Goal: Complete application form

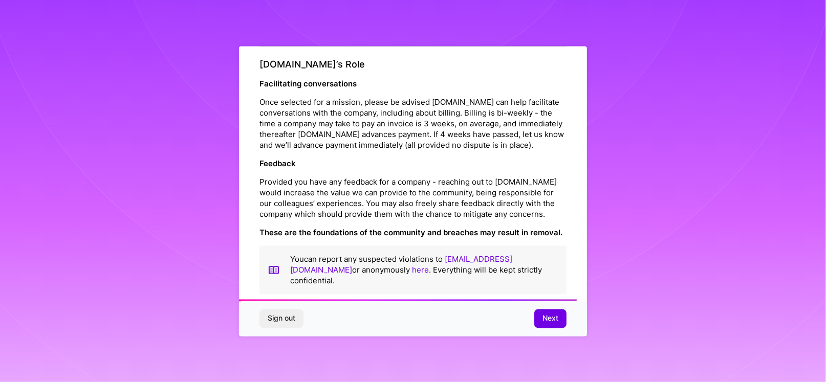
scroll to position [1160, 0]
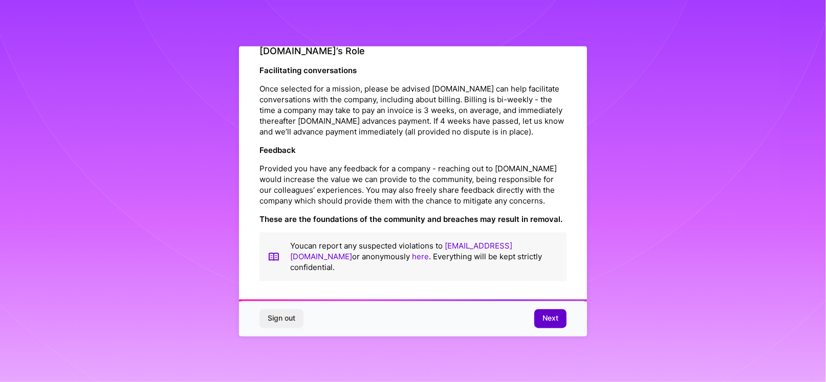
click at [547, 316] on span "Next" at bounding box center [551, 319] width 16 height 10
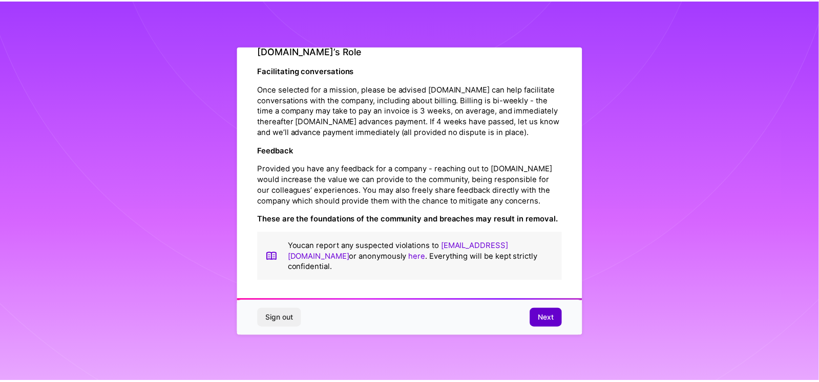
scroll to position [0, 0]
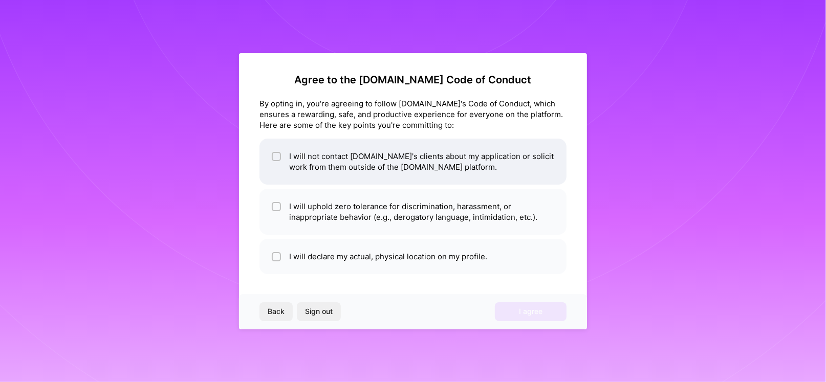
click at [305, 167] on li "I will not contact [DOMAIN_NAME]'s clients about my application or solicit work…" at bounding box center [413, 162] width 307 height 46
checkbox input "true"
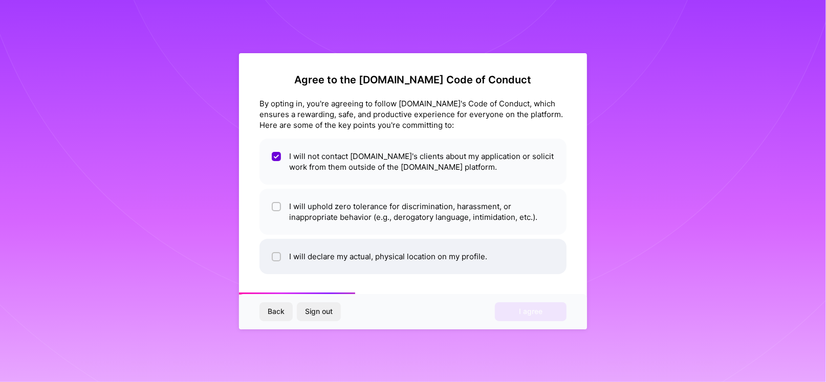
click at [415, 261] on li "I will declare my actual, physical location on my profile." at bounding box center [413, 256] width 307 height 35
checkbox input "true"
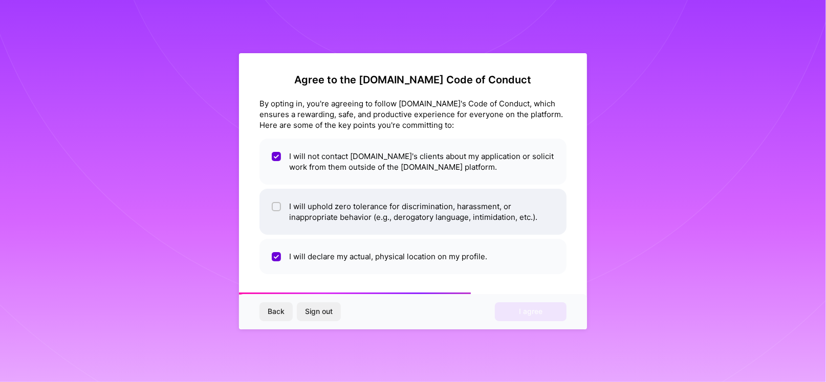
click at [337, 225] on li "I will uphold zero tolerance for discrimination, harassment, or inappropriate b…" at bounding box center [413, 212] width 307 height 46
checkbox input "true"
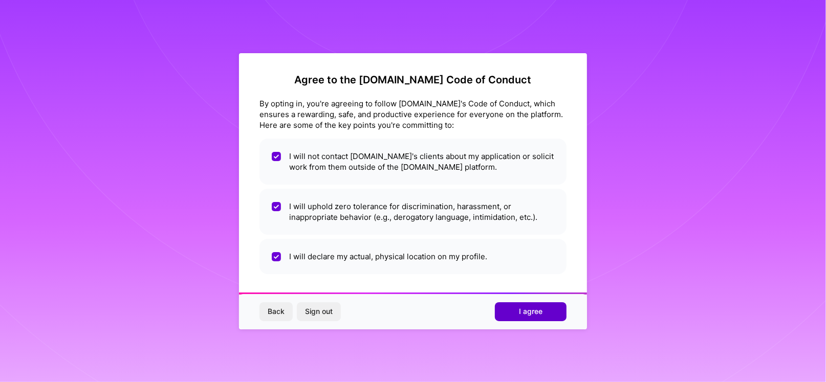
click at [535, 312] on span "I agree" at bounding box center [531, 312] width 24 height 10
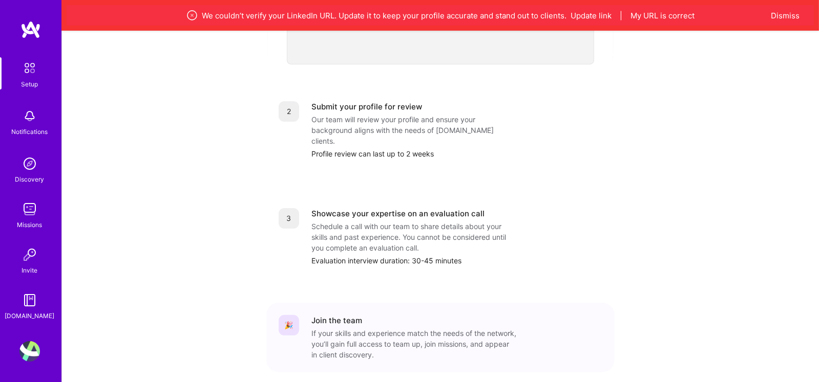
scroll to position [425, 0]
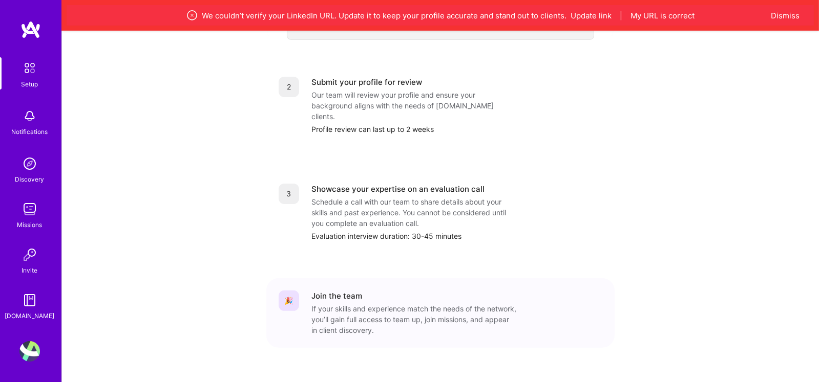
click at [42, 161] on link "Discovery" at bounding box center [29, 169] width 63 height 31
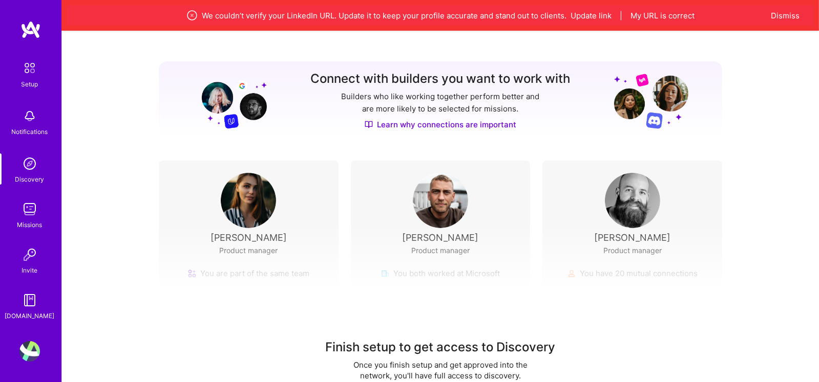
scroll to position [137, 0]
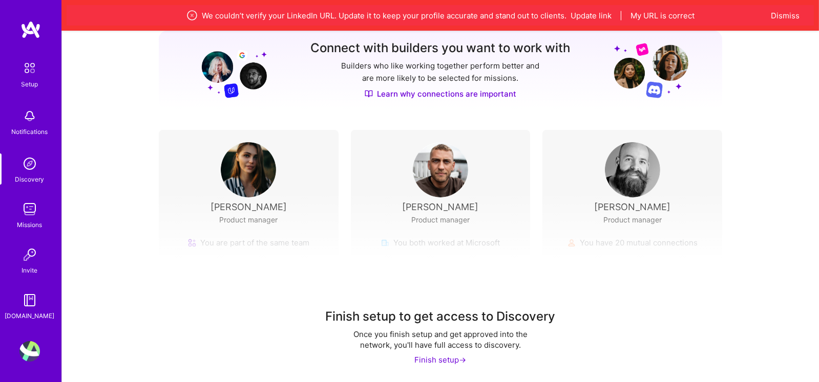
click at [28, 126] on div "Notifications" at bounding box center [30, 131] width 36 height 11
click at [34, 78] on img at bounding box center [30, 68] width 22 height 22
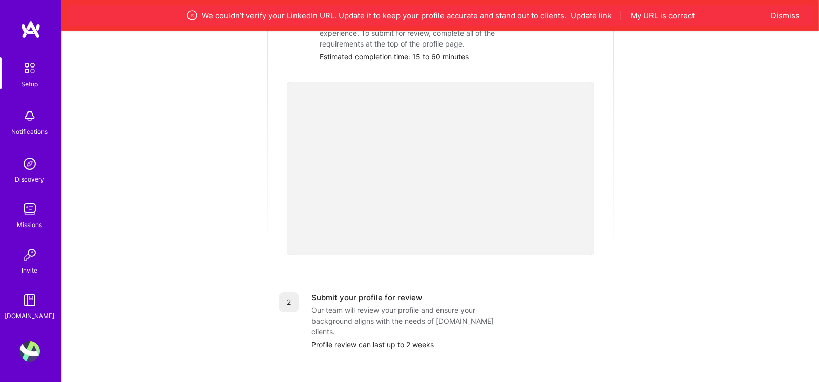
scroll to position [374, 0]
